Goal: Transaction & Acquisition: Subscribe to service/newsletter

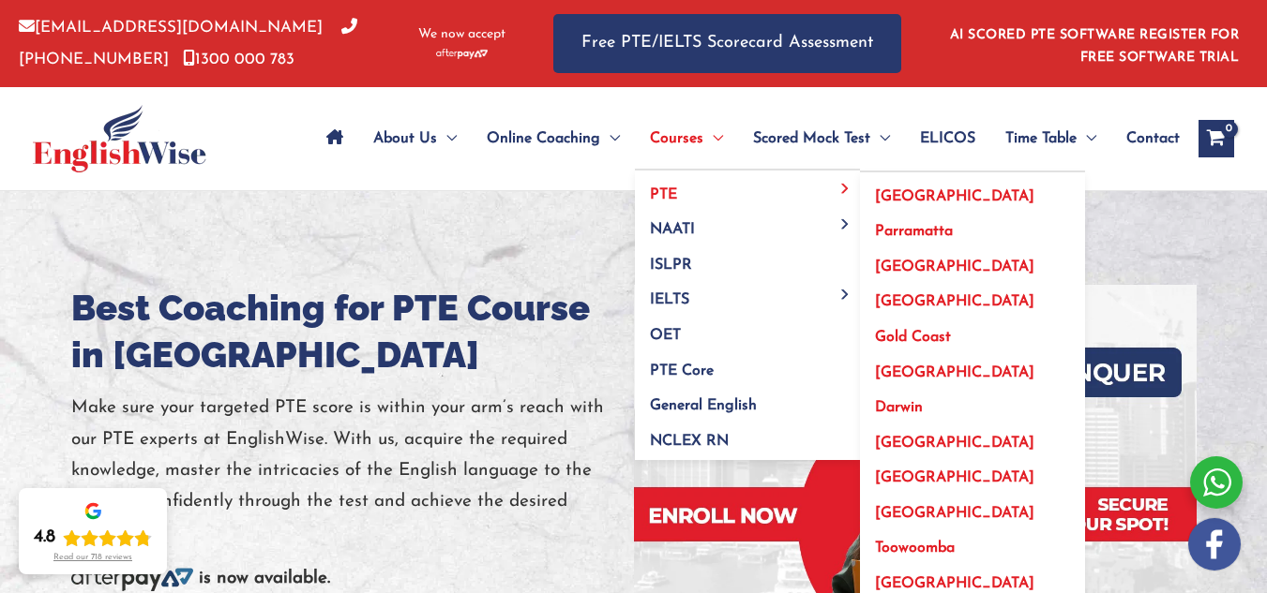
click at [666, 196] on span "PTE" at bounding box center [663, 194] width 27 height 15
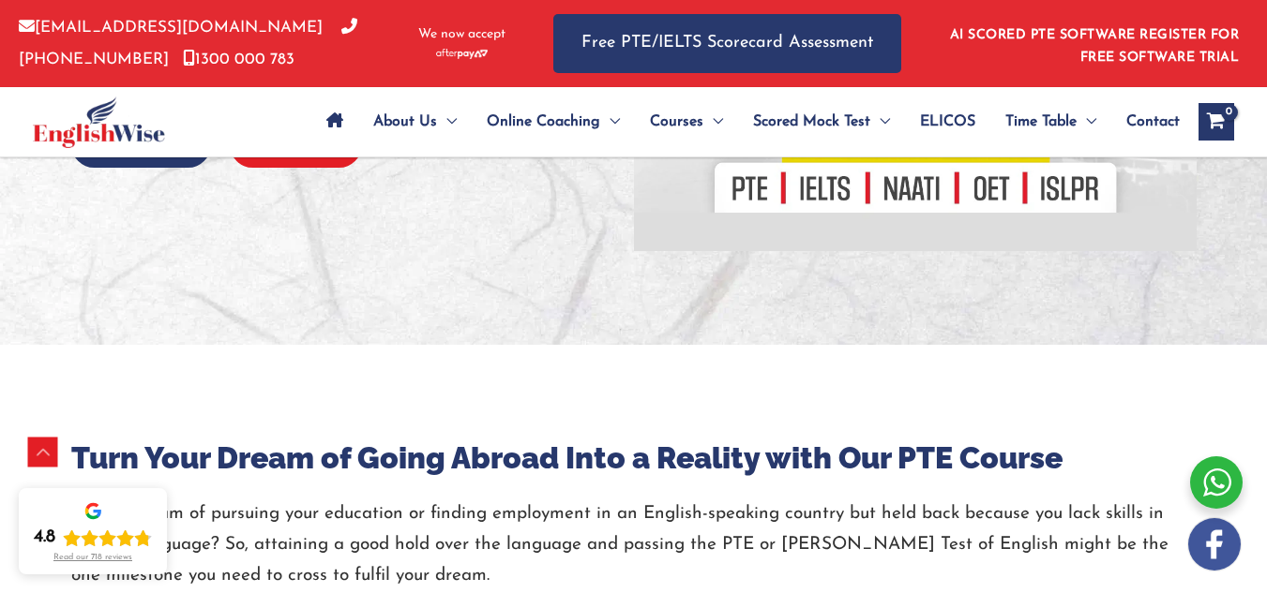
click at [334, 167] on button "Register" at bounding box center [296, 145] width 132 height 46
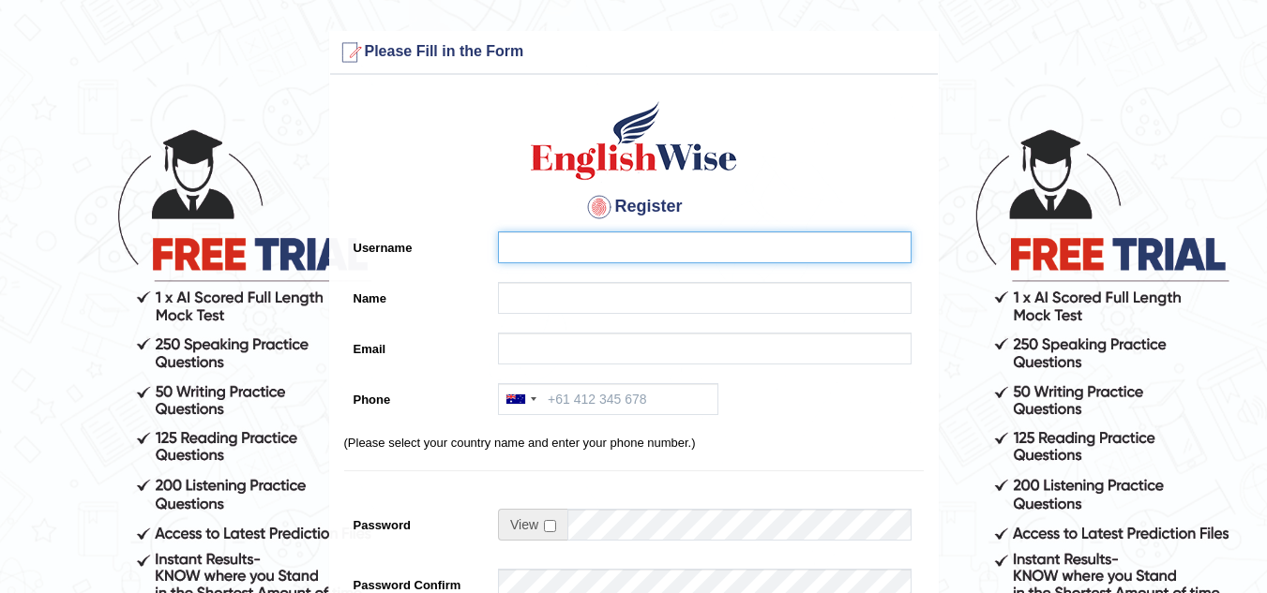
click at [574, 254] on input "Username" at bounding box center [704, 248] width 413 height 32
type input "abelanguageonline@gmail.com"
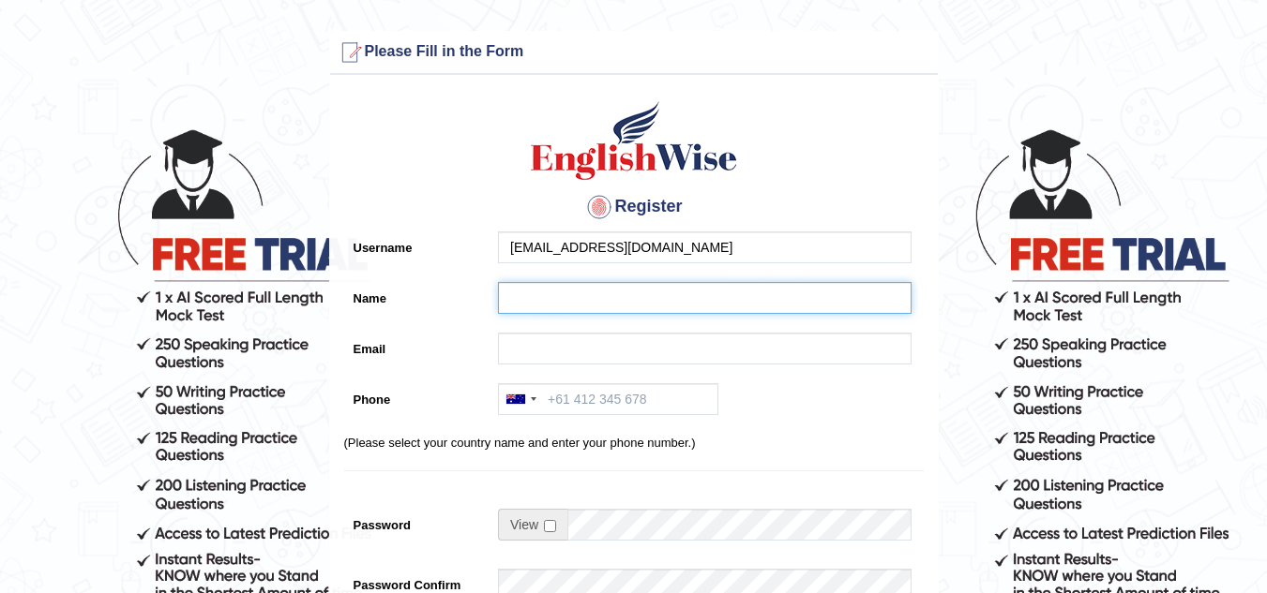
click at [589, 296] on input "Name" at bounding box center [704, 298] width 413 height 32
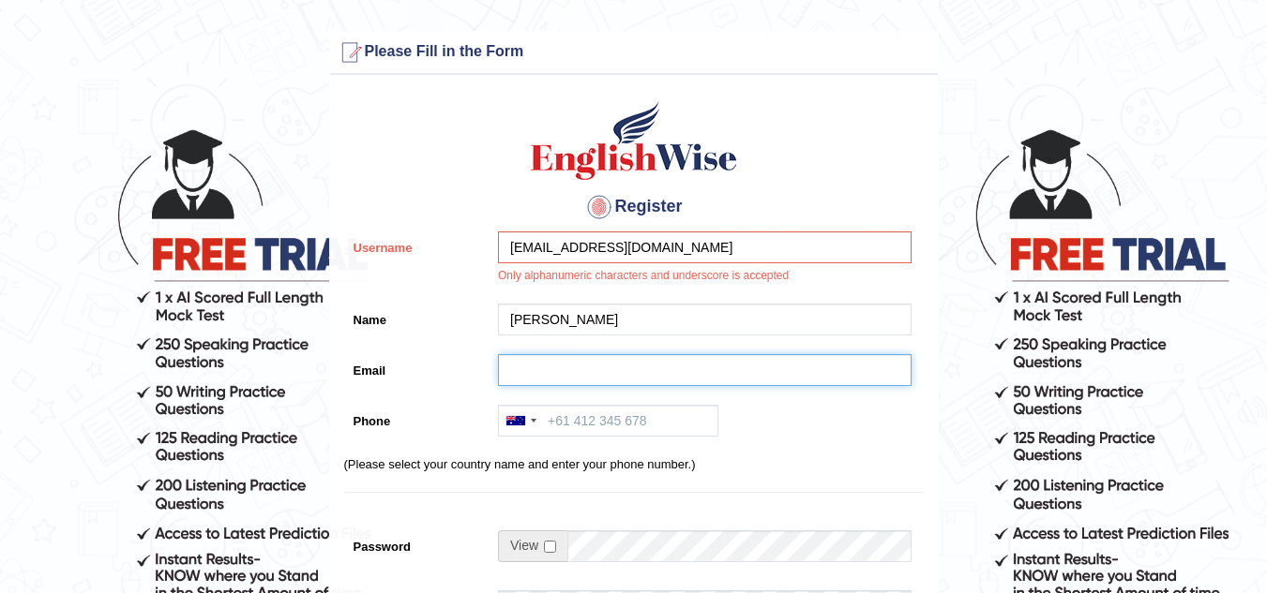
click at [570, 359] on input "Email" at bounding box center [704, 370] width 413 height 32
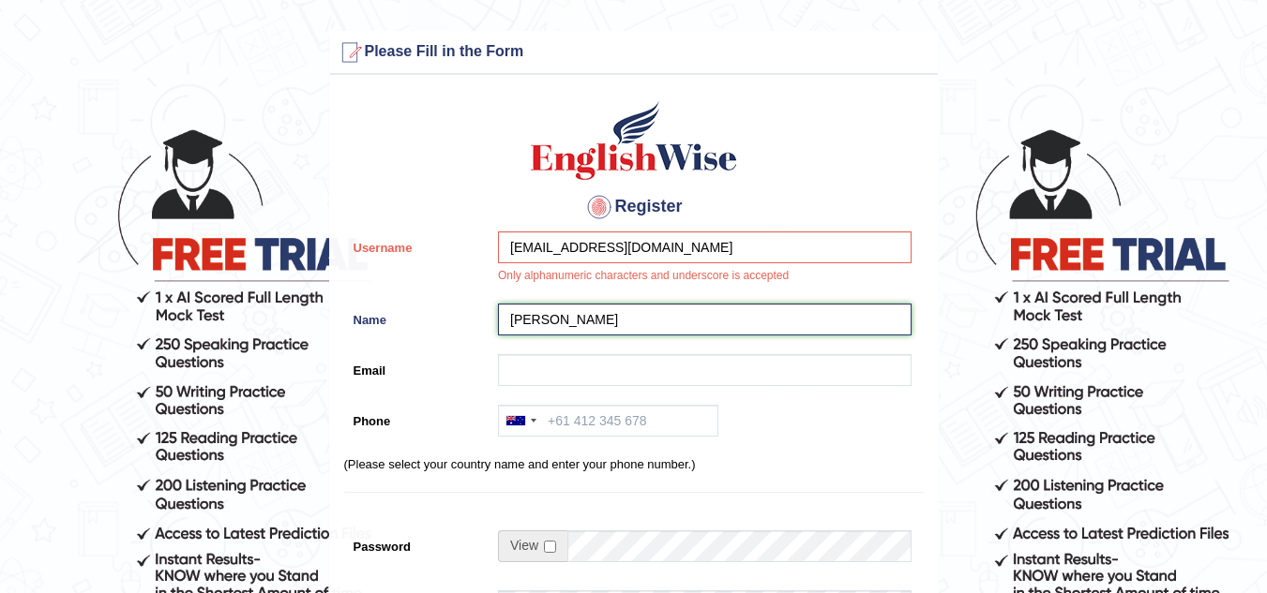
click at [561, 327] on input "athira" at bounding box center [704, 320] width 413 height 32
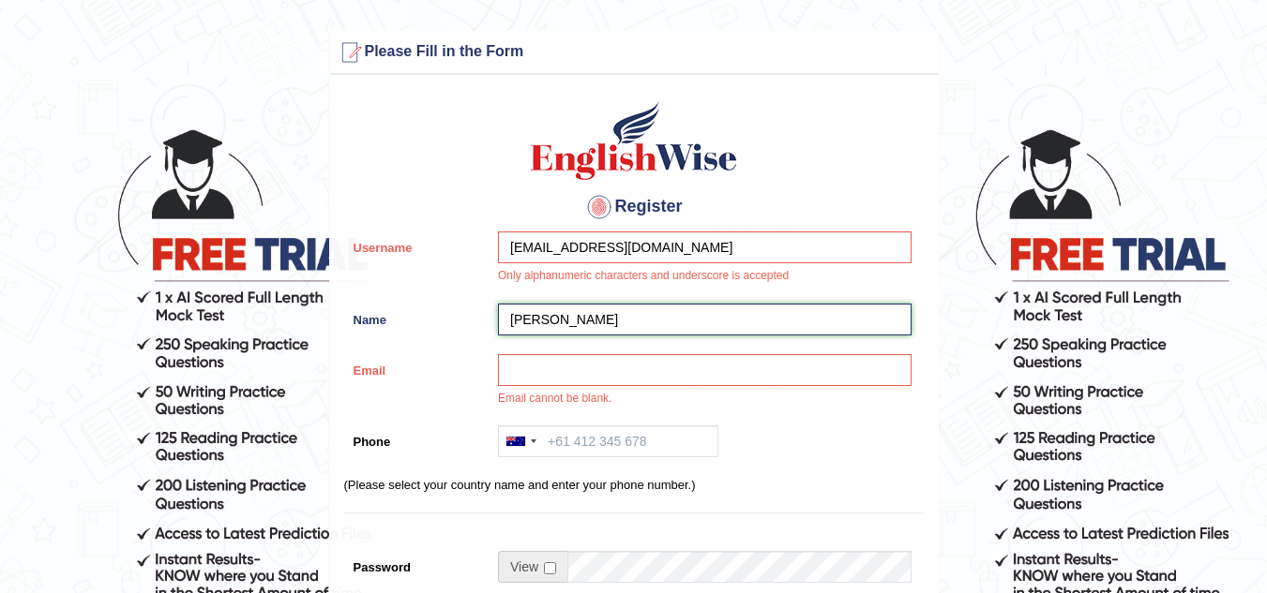
click at [561, 327] on input "athira" at bounding box center [704, 320] width 413 height 32
type input "athira p"
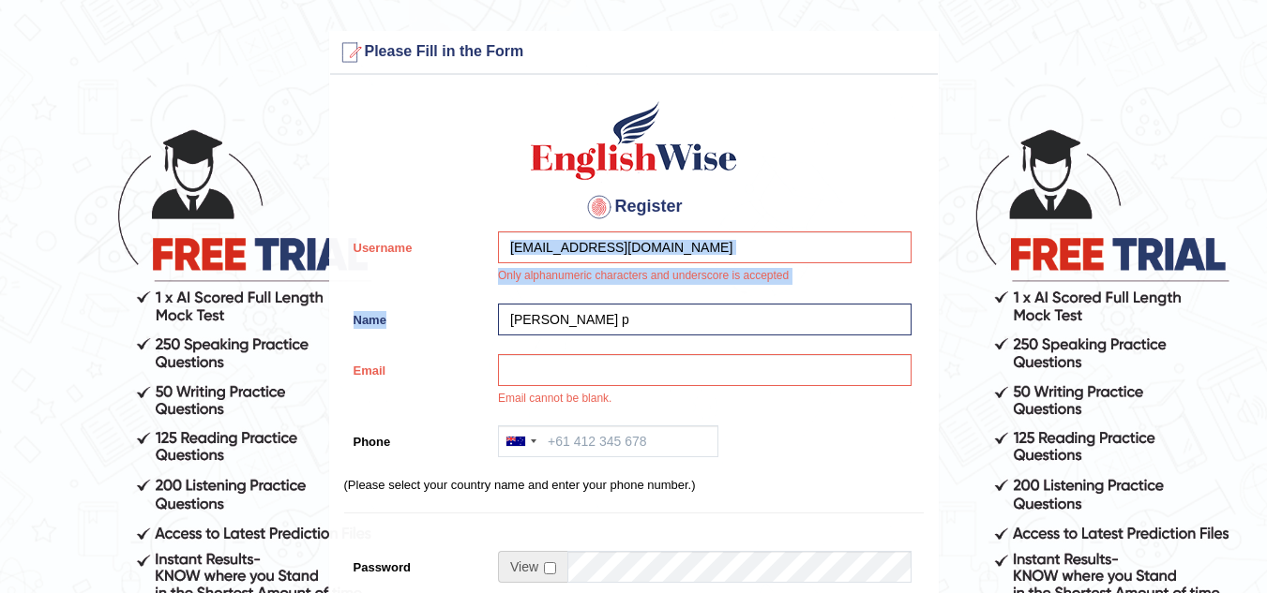
click at [739, 237] on div "Register Username abelanguageonline@gmail.com Only alphanumeric characters and …" at bounding box center [633, 496] width 607 height 825
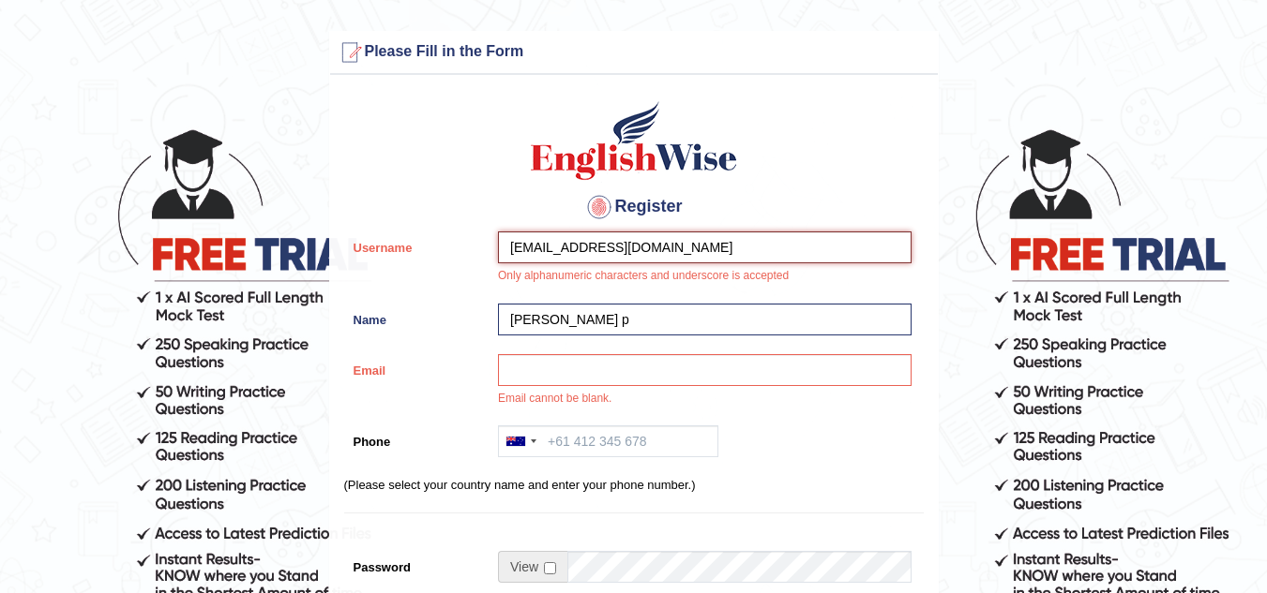
click at [712, 243] on input "abelanguageonline@gmail.com" at bounding box center [704, 248] width 413 height 32
drag, startPoint x: 712, startPoint y: 243, endPoint x: 470, endPoint y: 242, distance: 241.9
click at [470, 242] on div "Username abelanguageonline@gmail.com Only alphanumeric characters and underscor…" at bounding box center [633, 263] width 579 height 63
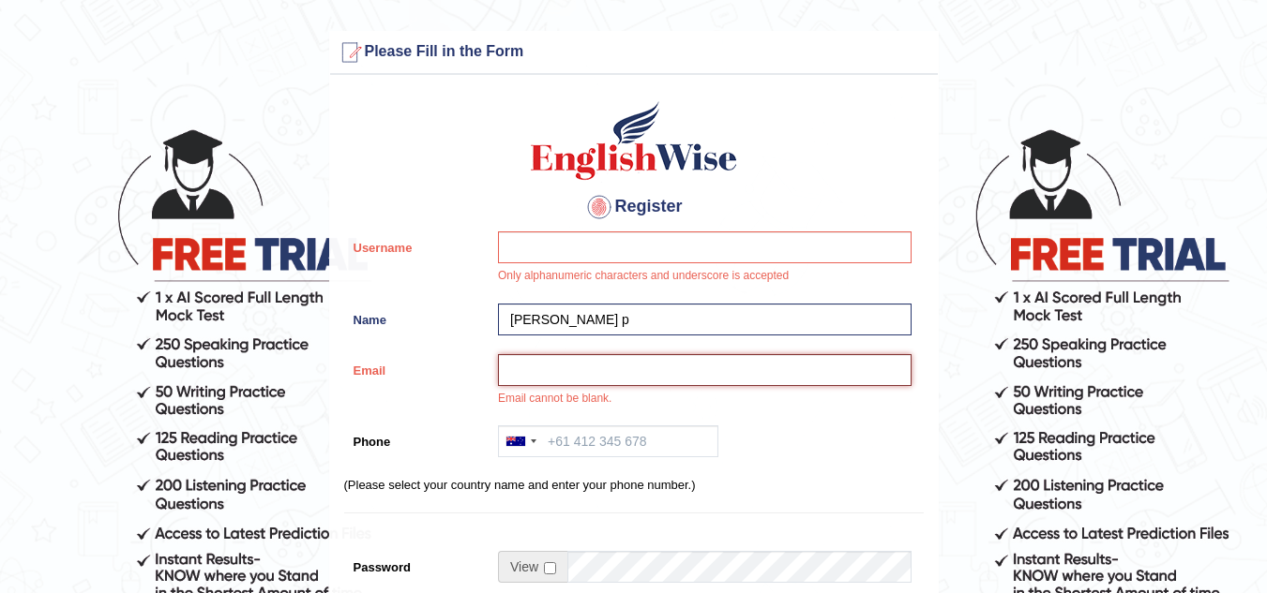
click at [552, 375] on input "Email" at bounding box center [704, 370] width 413 height 32
paste input "abelanguageonline@gmail.com"
click at [543, 372] on input "abelanguageonline@gmail.com" at bounding box center [704, 370] width 413 height 32
type input "abelanguageonline@gmail.com"
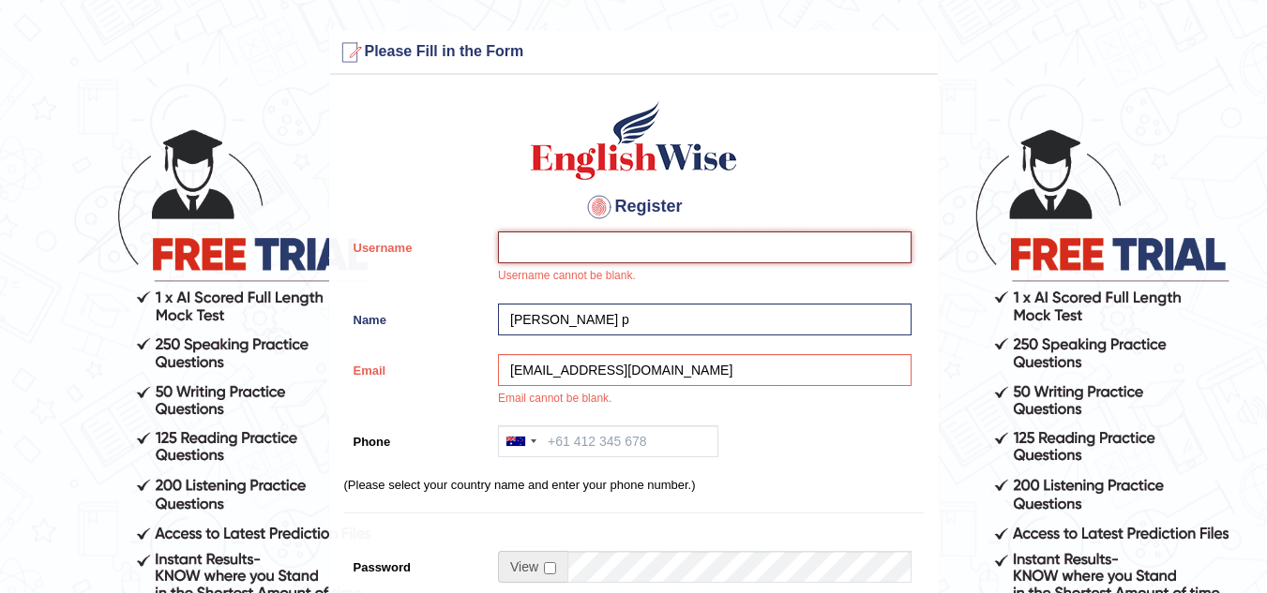
click at [570, 247] on input "Username" at bounding box center [704, 248] width 413 height 32
click at [627, 253] on input "athirap" at bounding box center [704, 248] width 413 height 32
type input "athirap"
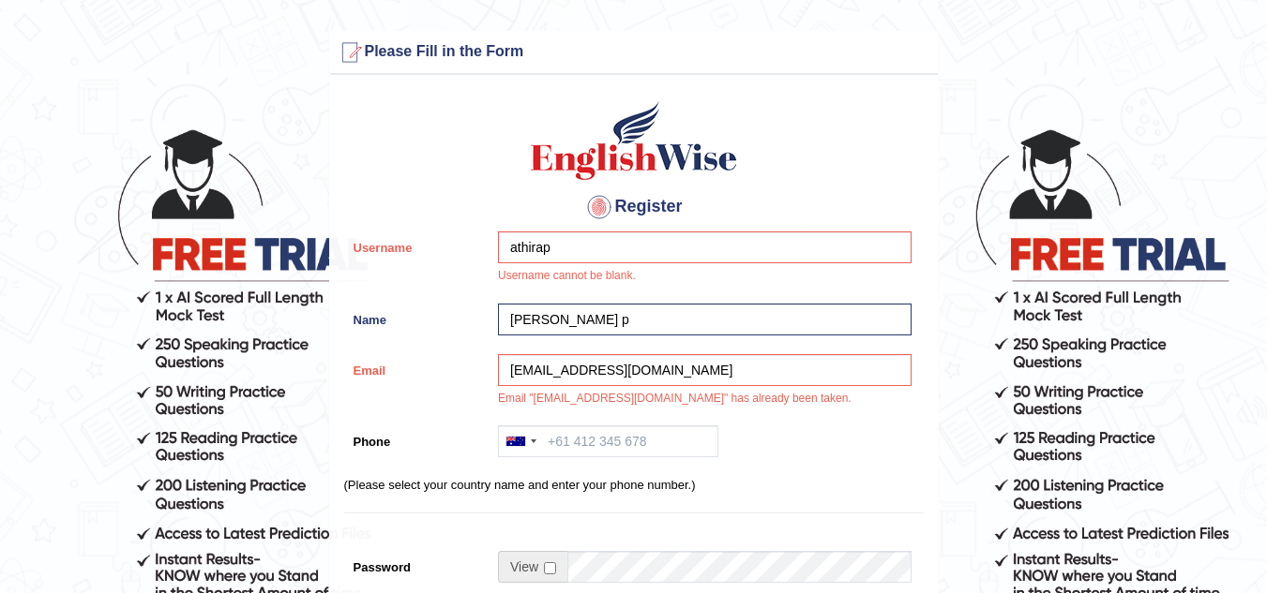
click at [599, 346] on div "Register Username athirap Username cannot be blank. Name athira p Email abelang…" at bounding box center [633, 496] width 607 height 825
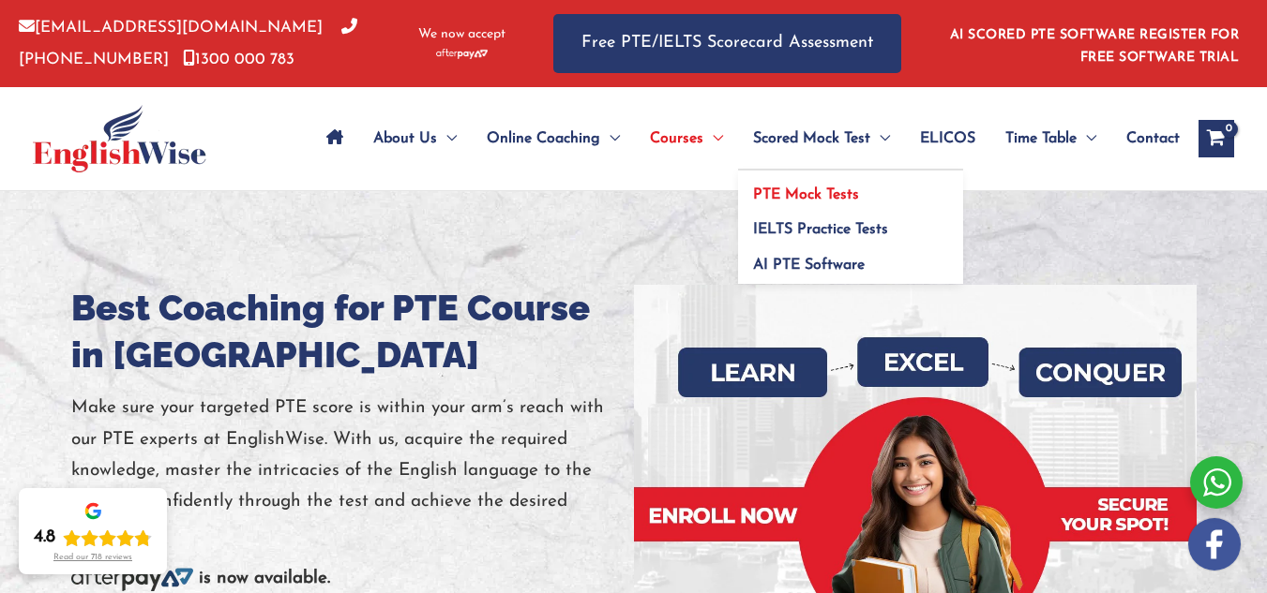
click at [831, 190] on span "PTE Mock Tests" at bounding box center [806, 194] width 106 height 15
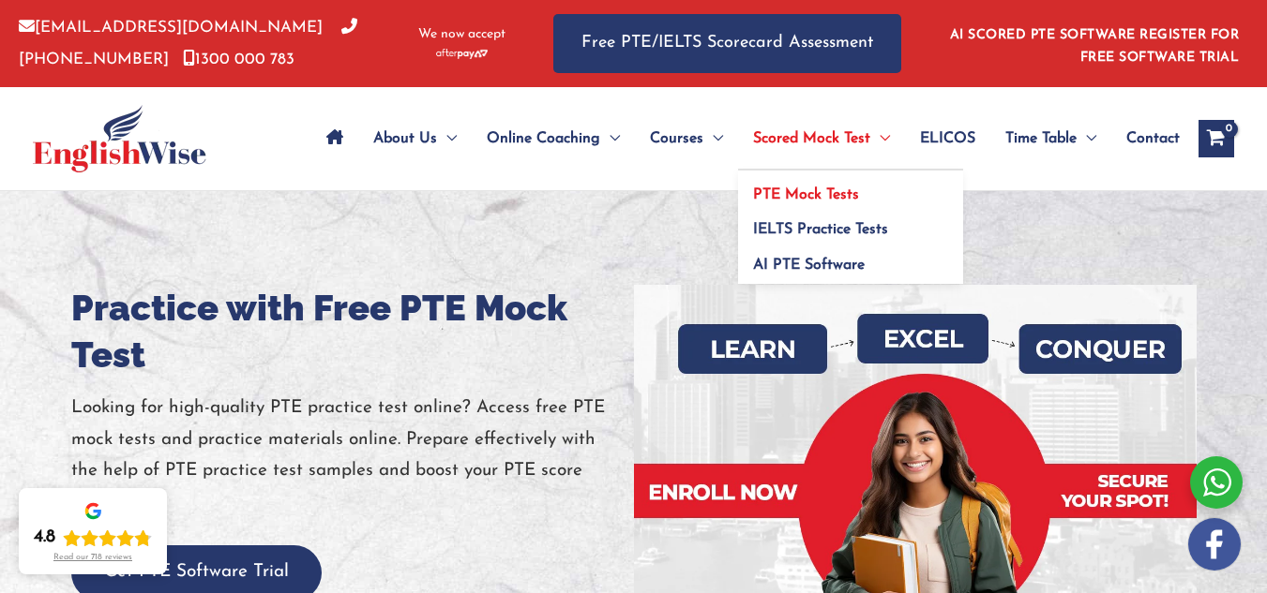
click at [811, 198] on span "PTE Mock Tests" at bounding box center [806, 194] width 106 height 15
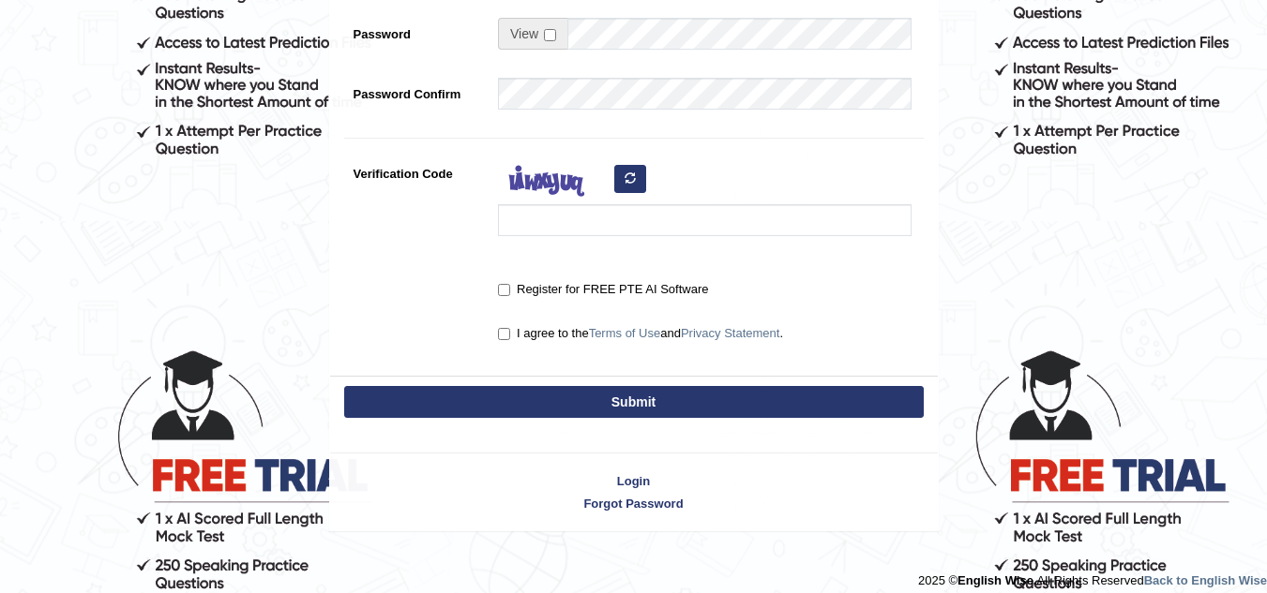
scroll to position [506, 0]
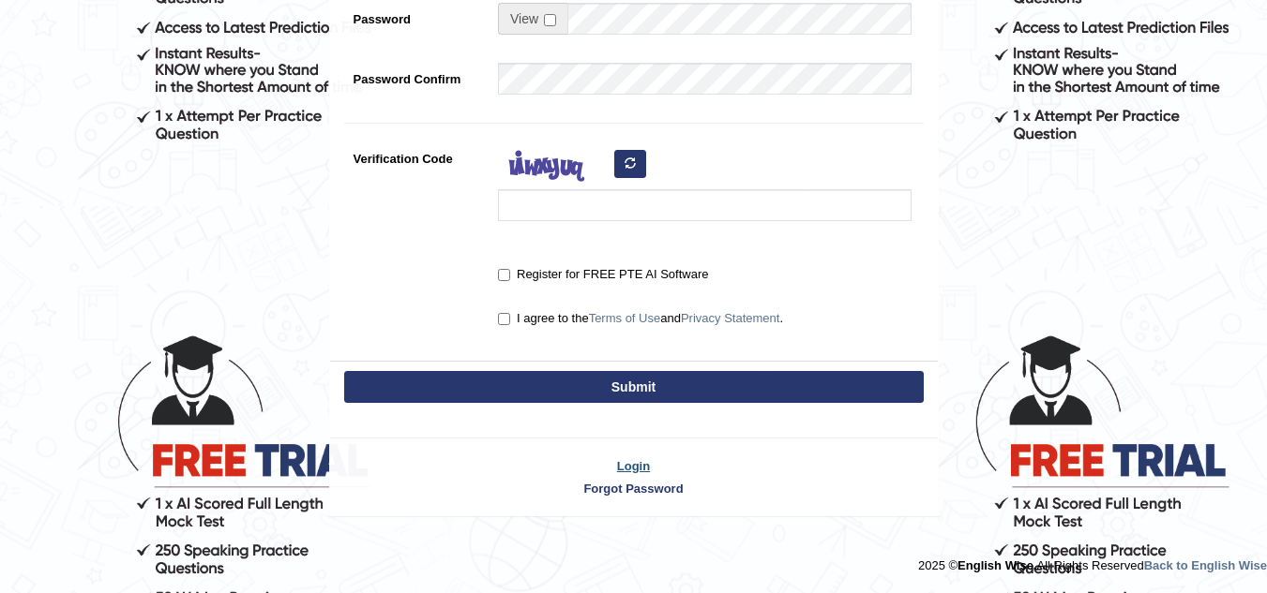
click at [624, 464] on link "Login" at bounding box center [633, 466] width 607 height 18
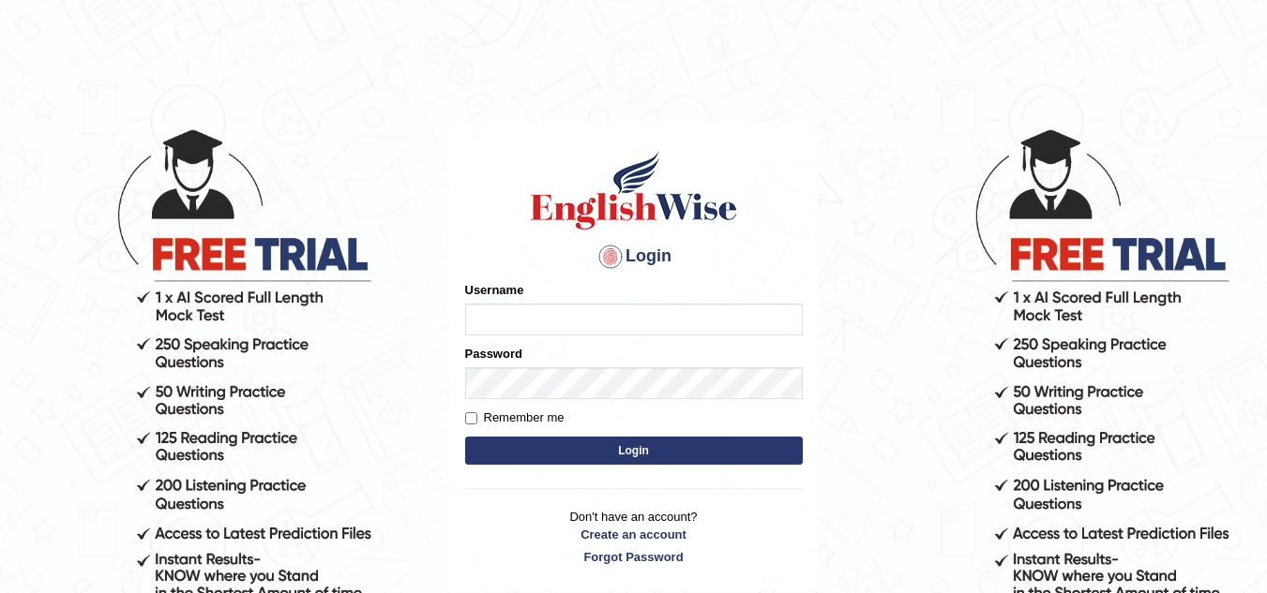
type input "Jen_T_Joy"
click at [569, 444] on button "Login" at bounding box center [633, 451] width 337 height 28
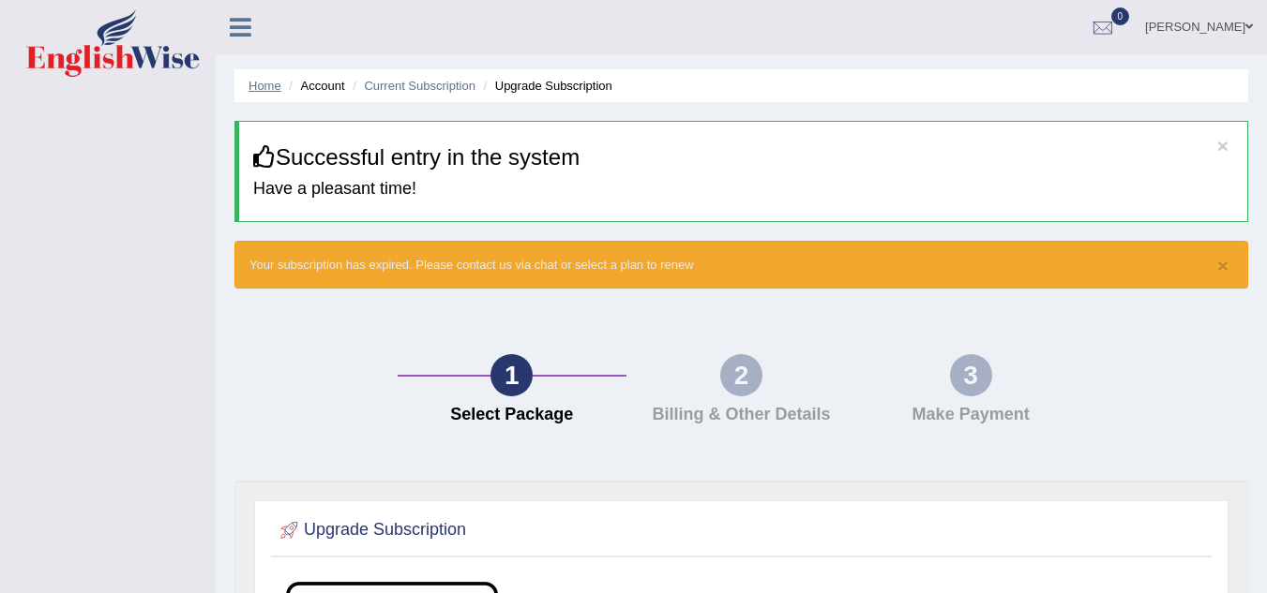
click at [272, 79] on link "Home" at bounding box center [264, 86] width 33 height 14
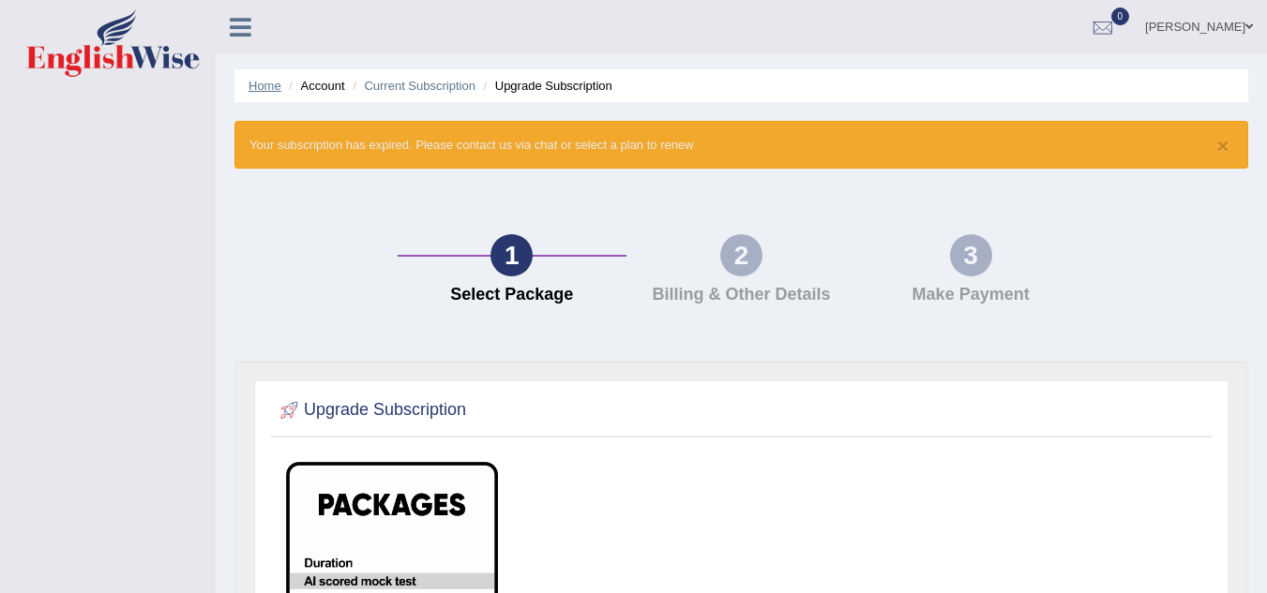
click at [267, 87] on link "Home" at bounding box center [264, 86] width 33 height 14
click at [251, 92] on link "Home" at bounding box center [264, 86] width 33 height 14
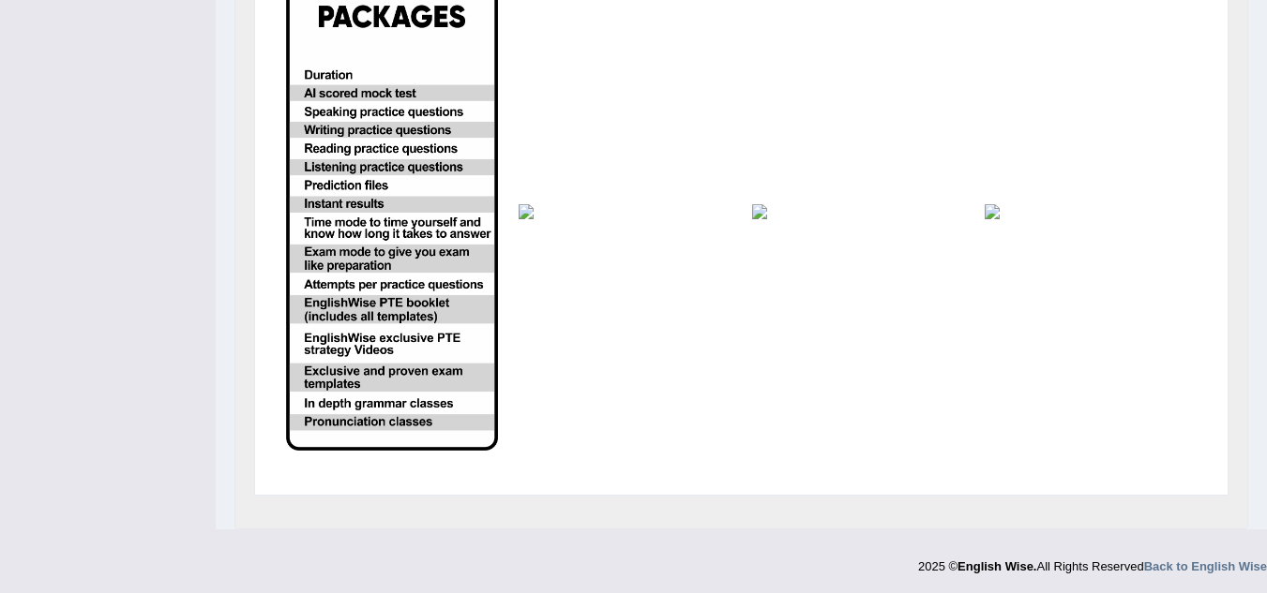
scroll to position [490, 0]
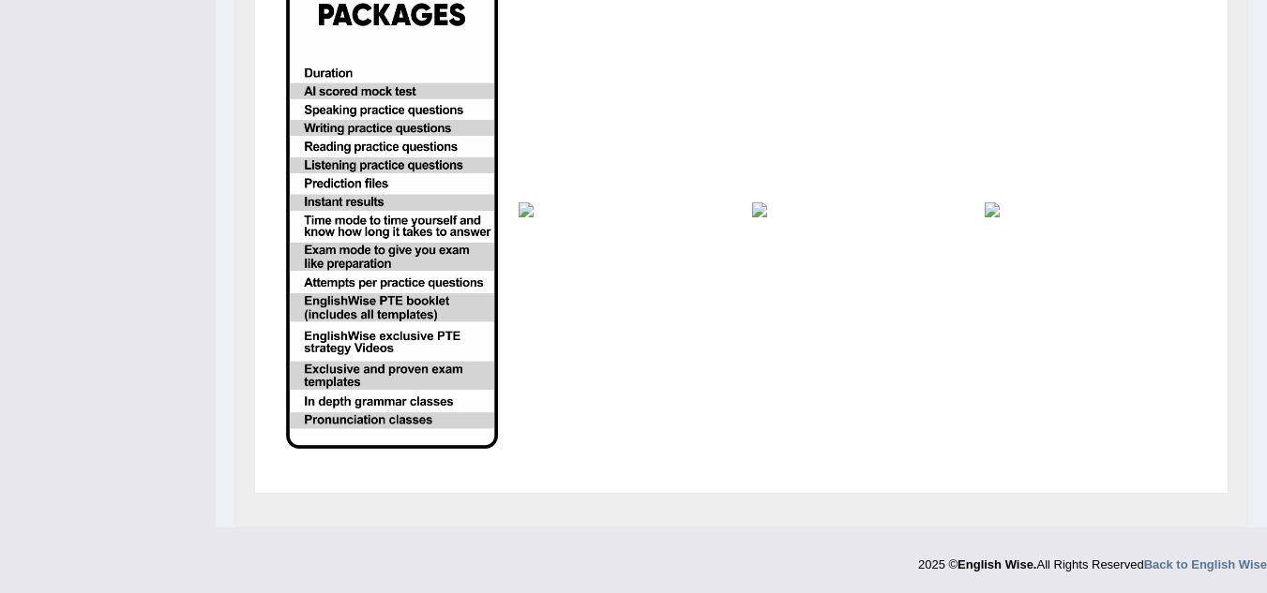
click at [516, 208] on td at bounding box center [624, 211] width 232 height 498
click at [520, 209] on img at bounding box center [624, 209] width 212 height 15
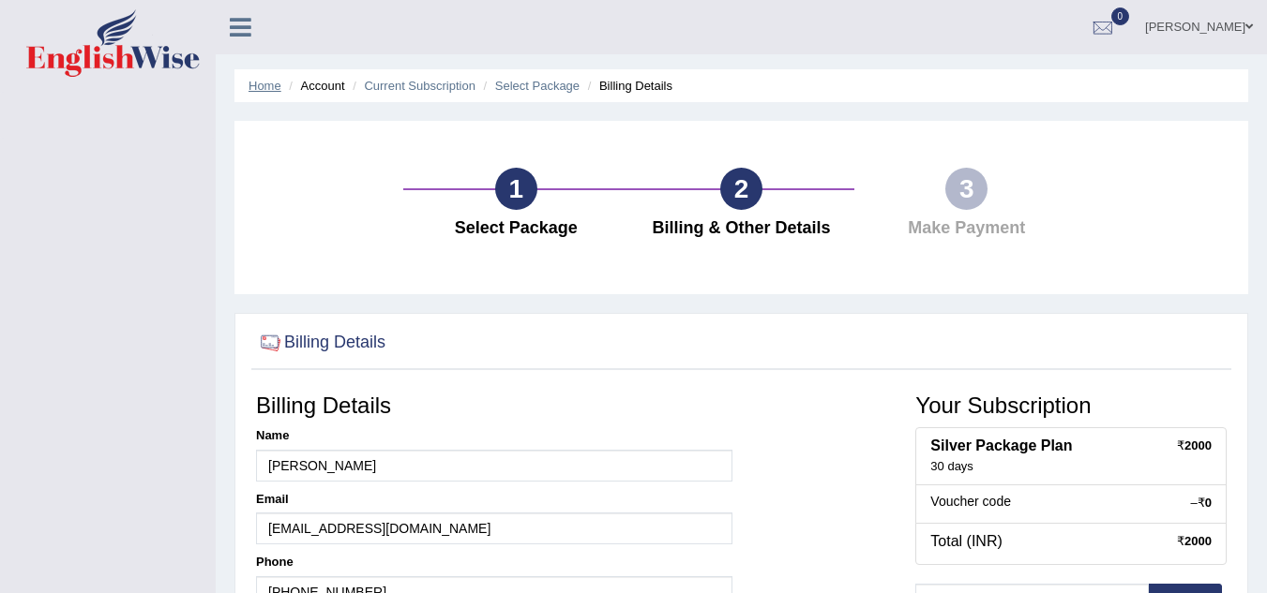
click at [266, 85] on link "Home" at bounding box center [264, 86] width 33 height 14
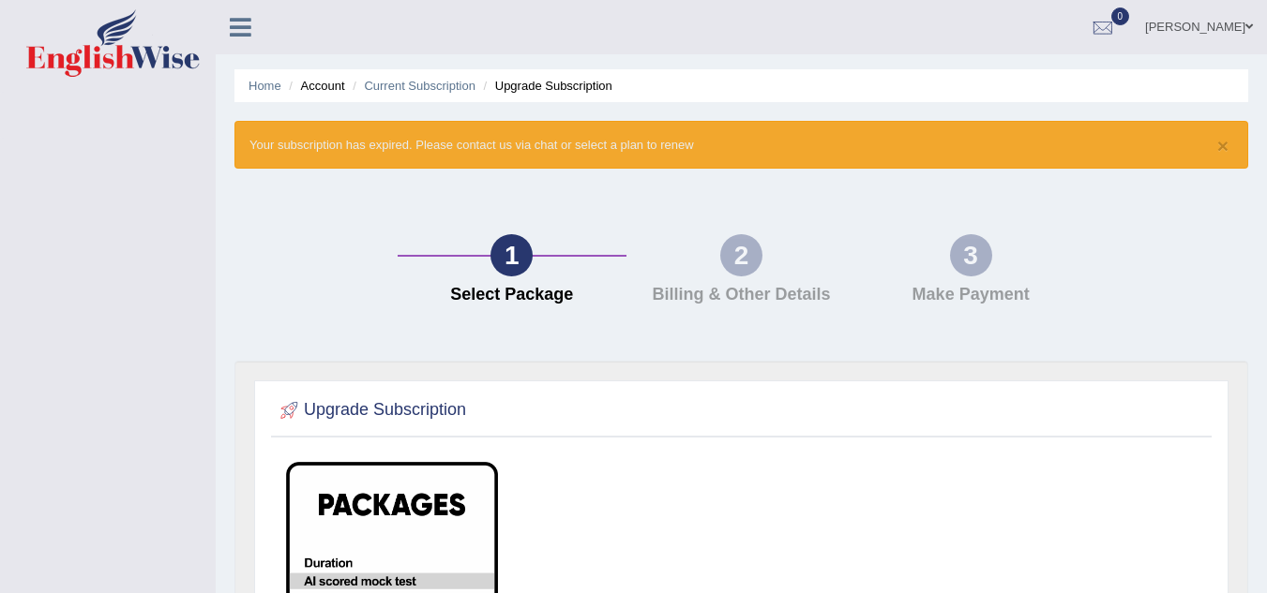
click at [239, 13] on link at bounding box center [241, 25] width 50 height 28
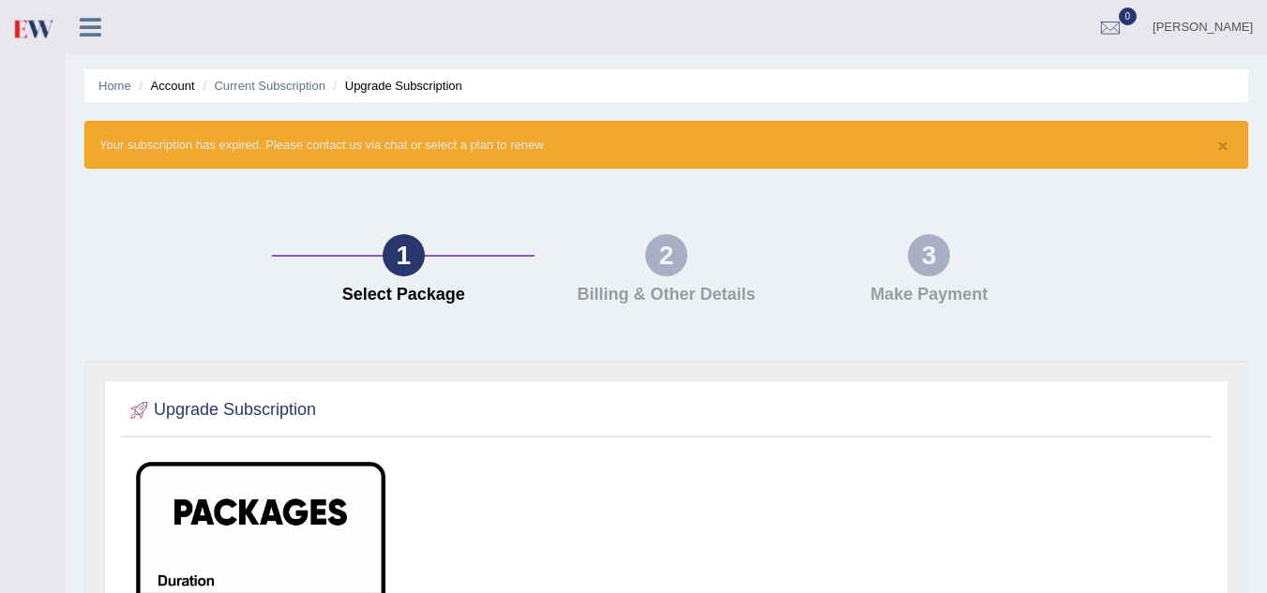
click at [96, 20] on icon at bounding box center [91, 27] width 22 height 24
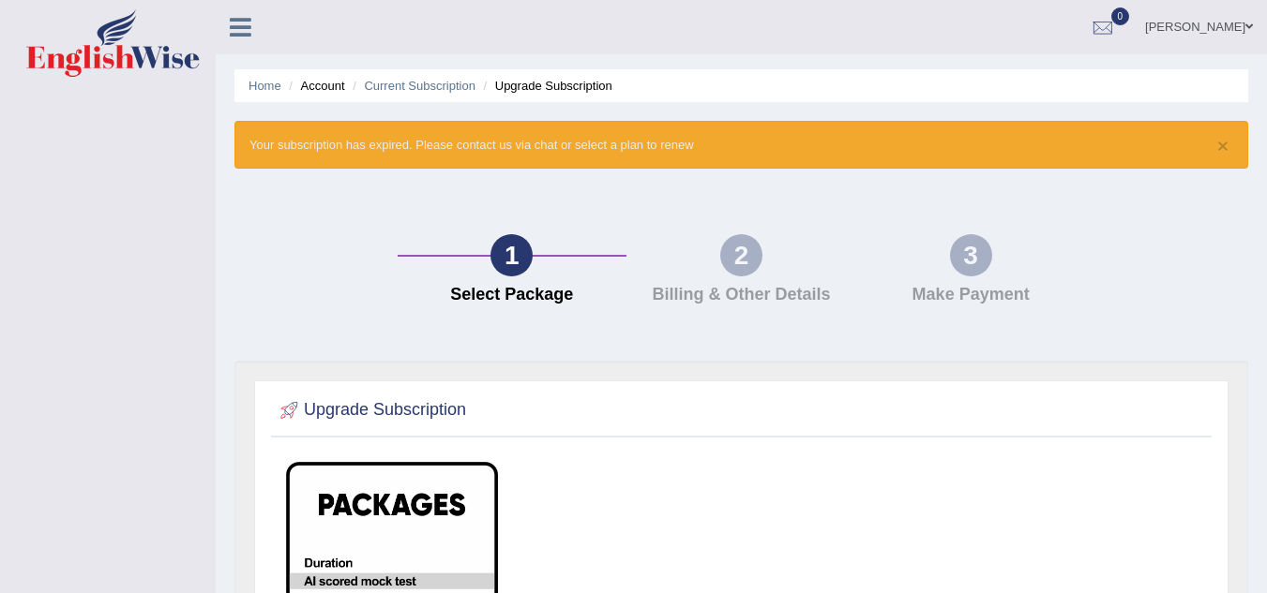
click at [140, 81] on link at bounding box center [108, 45] width 212 height 72
